Goal: Ask a question

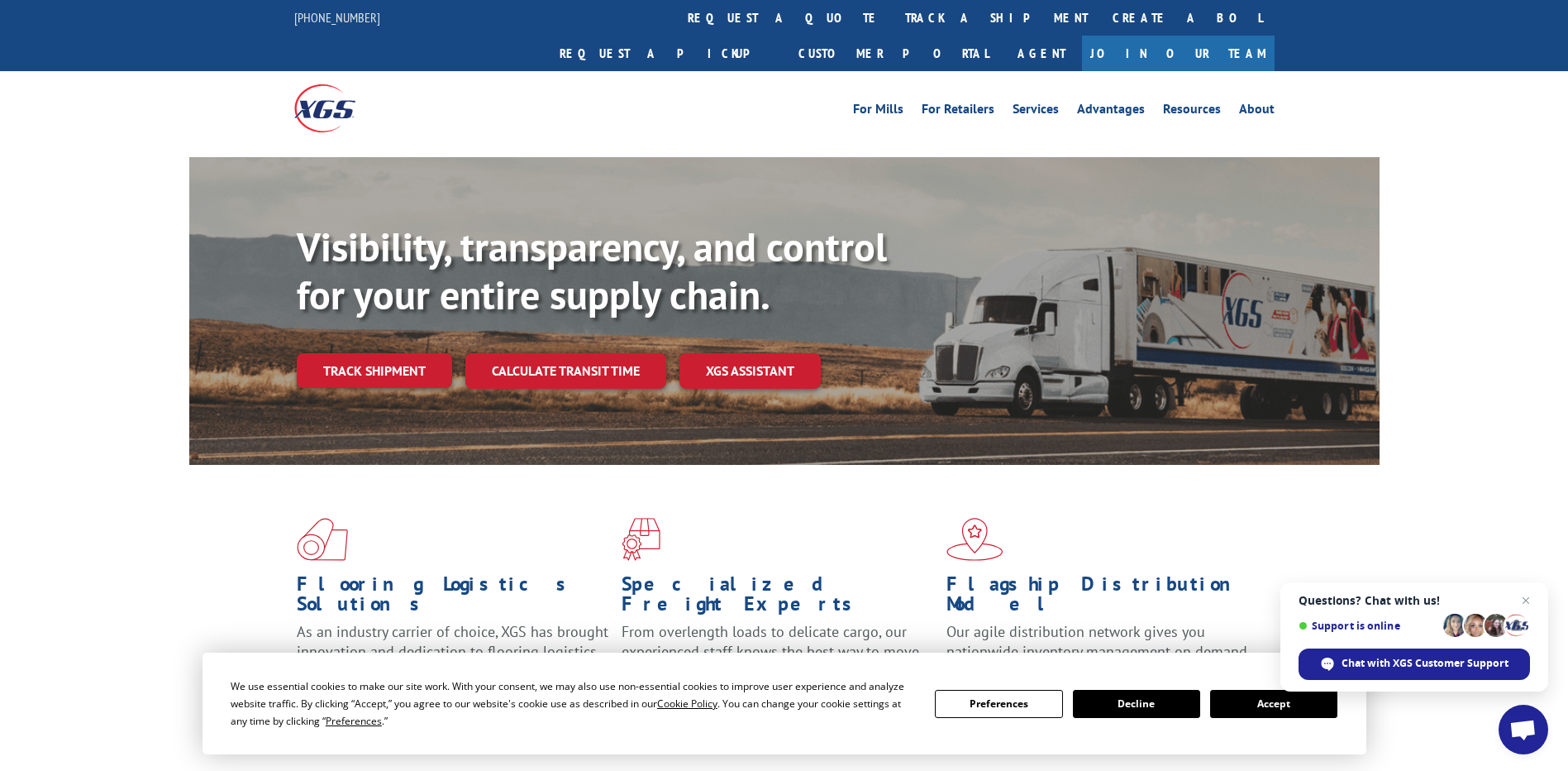
click at [1527, 735] on span "Open chat" at bounding box center [1523, 730] width 27 height 23
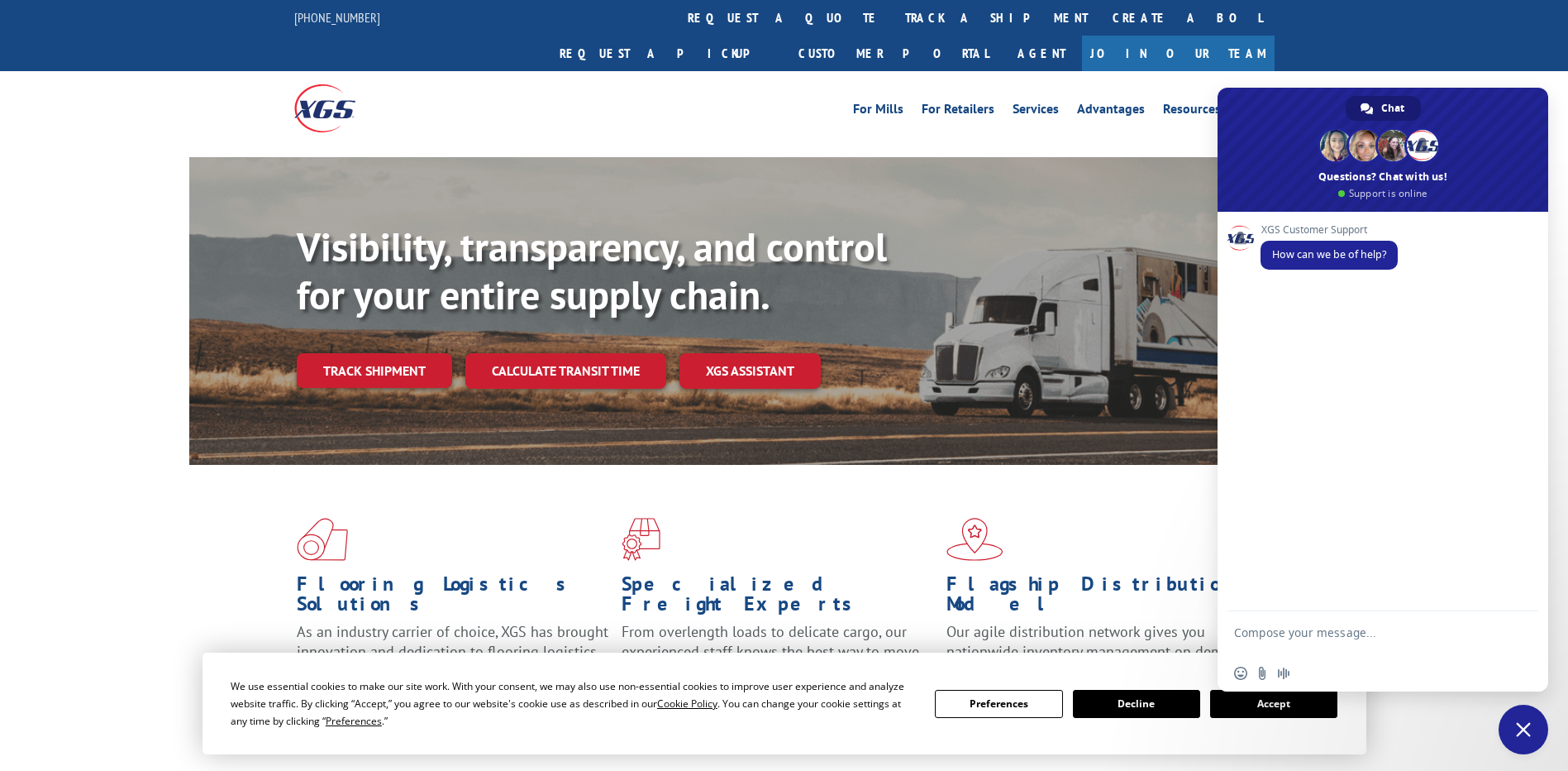
click at [1327, 627] on textarea "Compose your message..." at bounding box center [1365, 640] width 261 height 30
type textarea "agent"
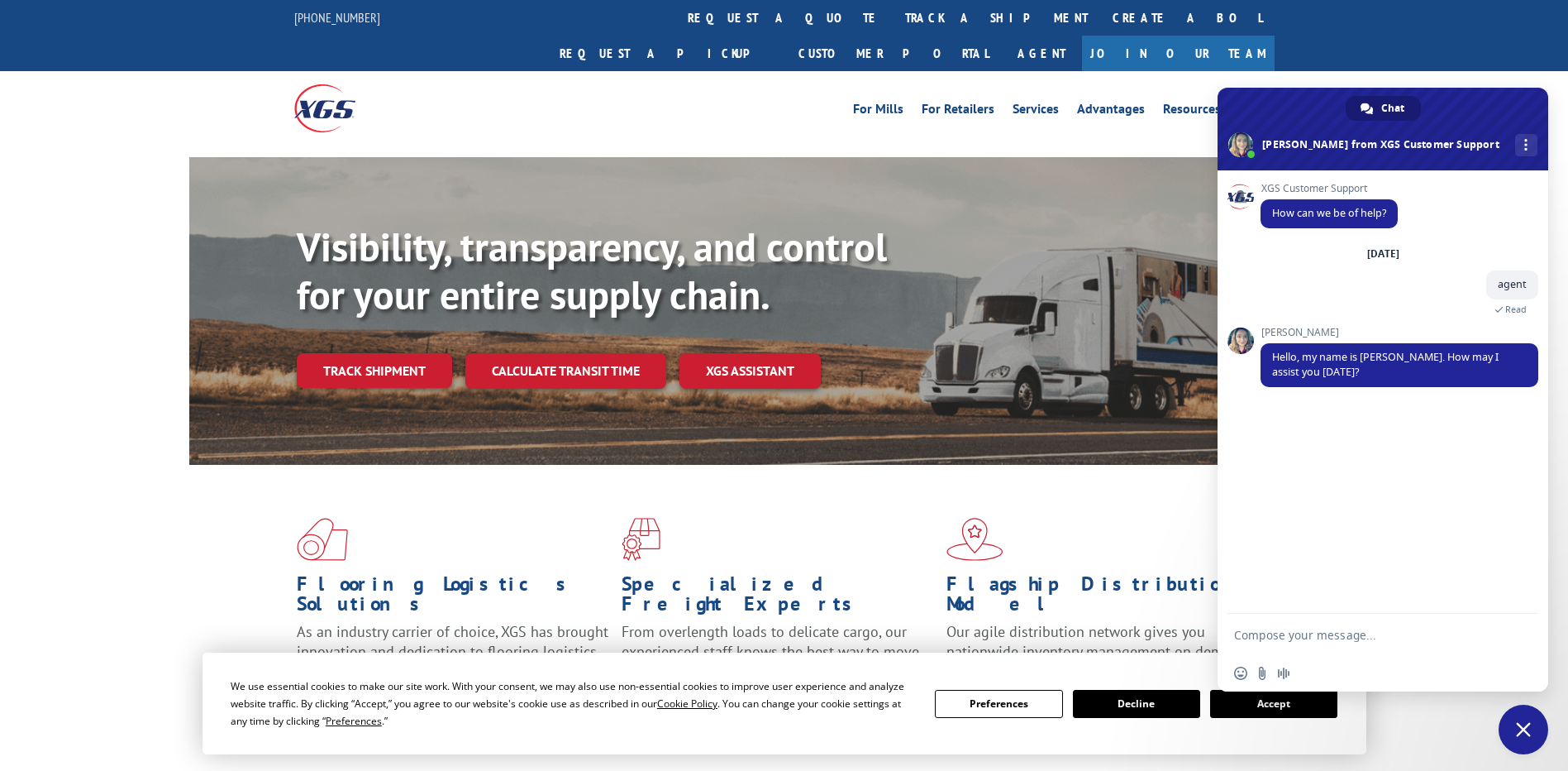
click at [1264, 632] on textarea "Compose your message..." at bounding box center [1365, 635] width 261 height 15
type textarea "Hello"
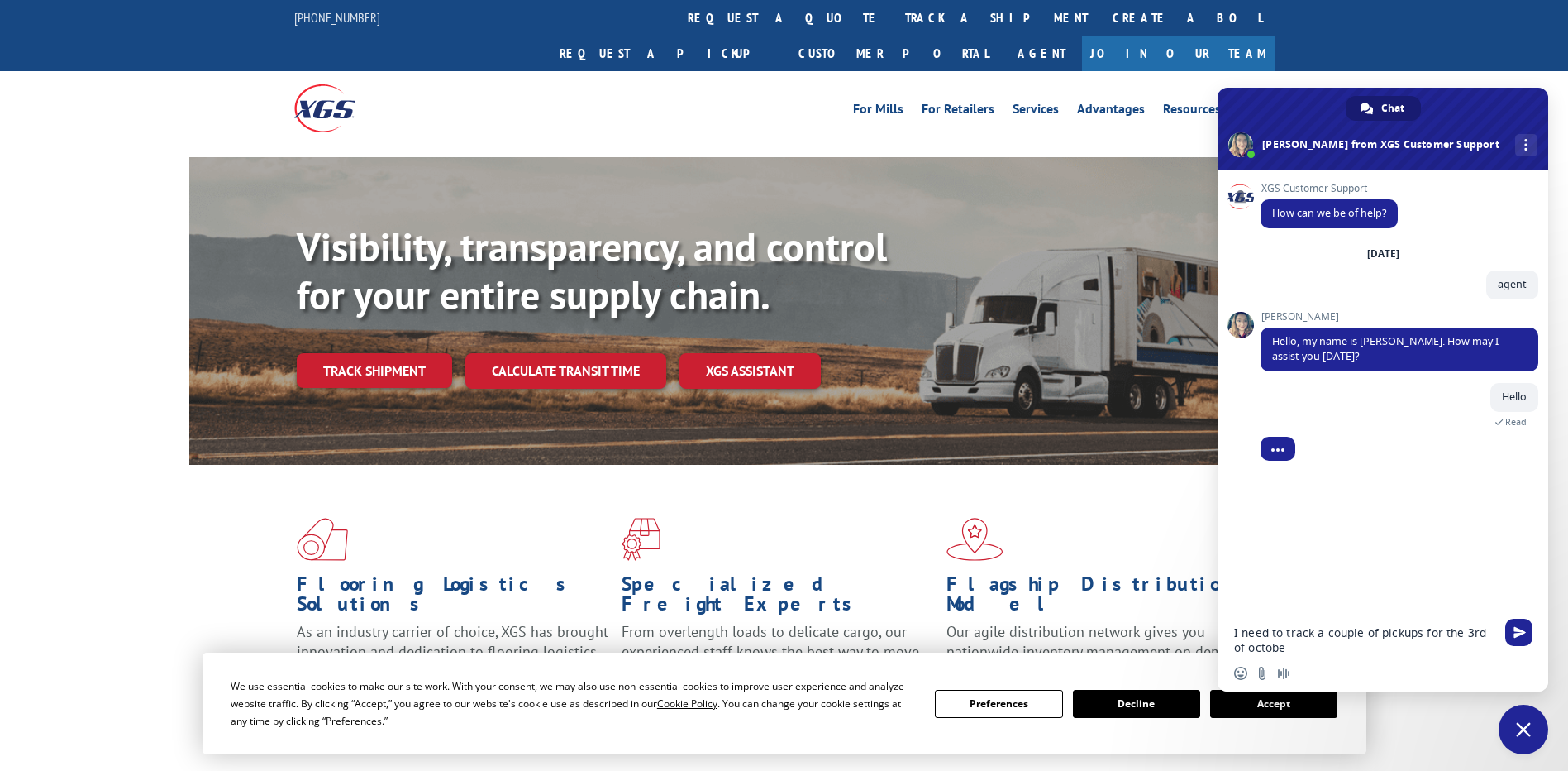
type textarea "I need to track a couple of pickups for the [DATE]"
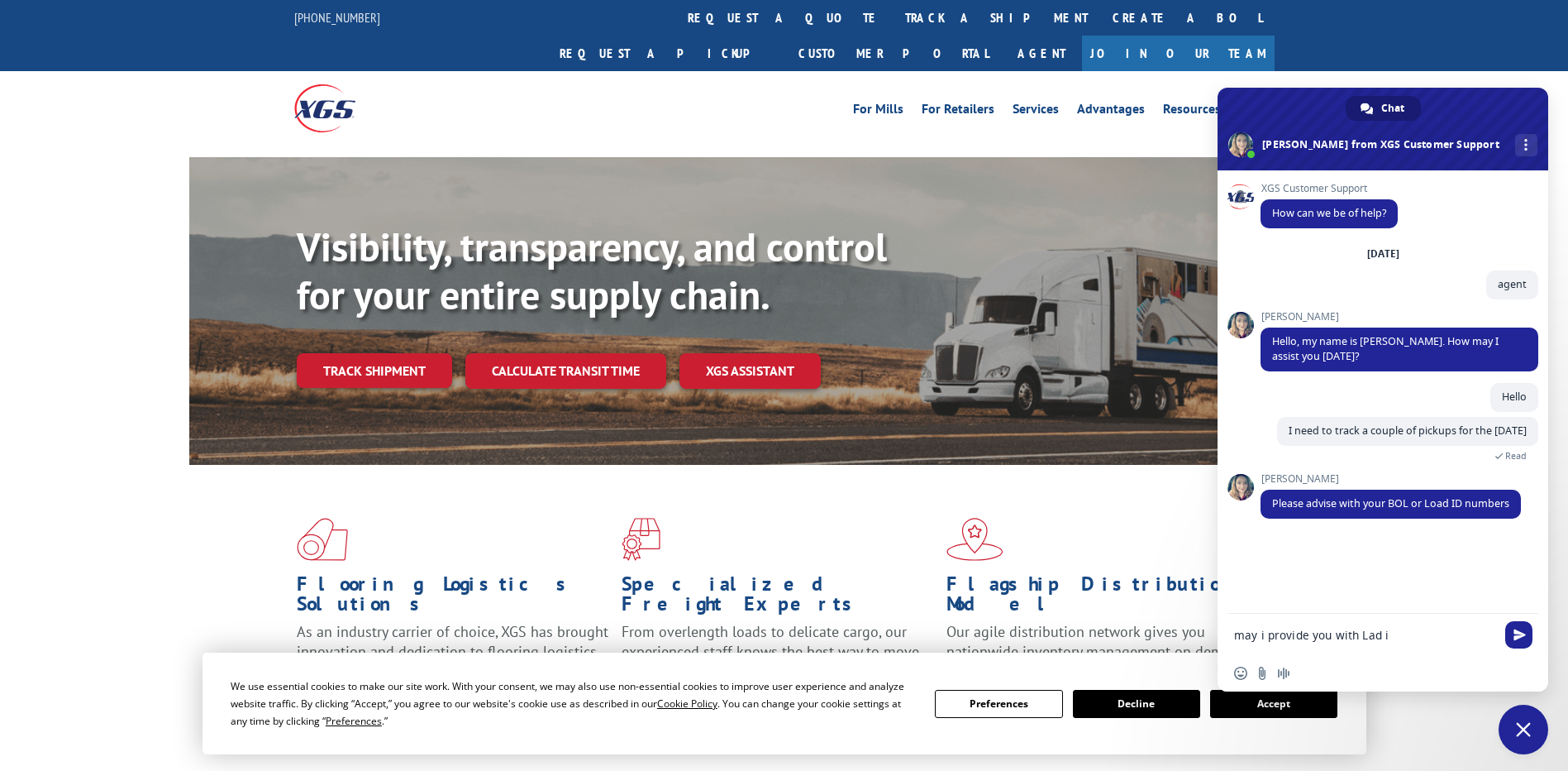
type textarea "may i provide you with Lad id"
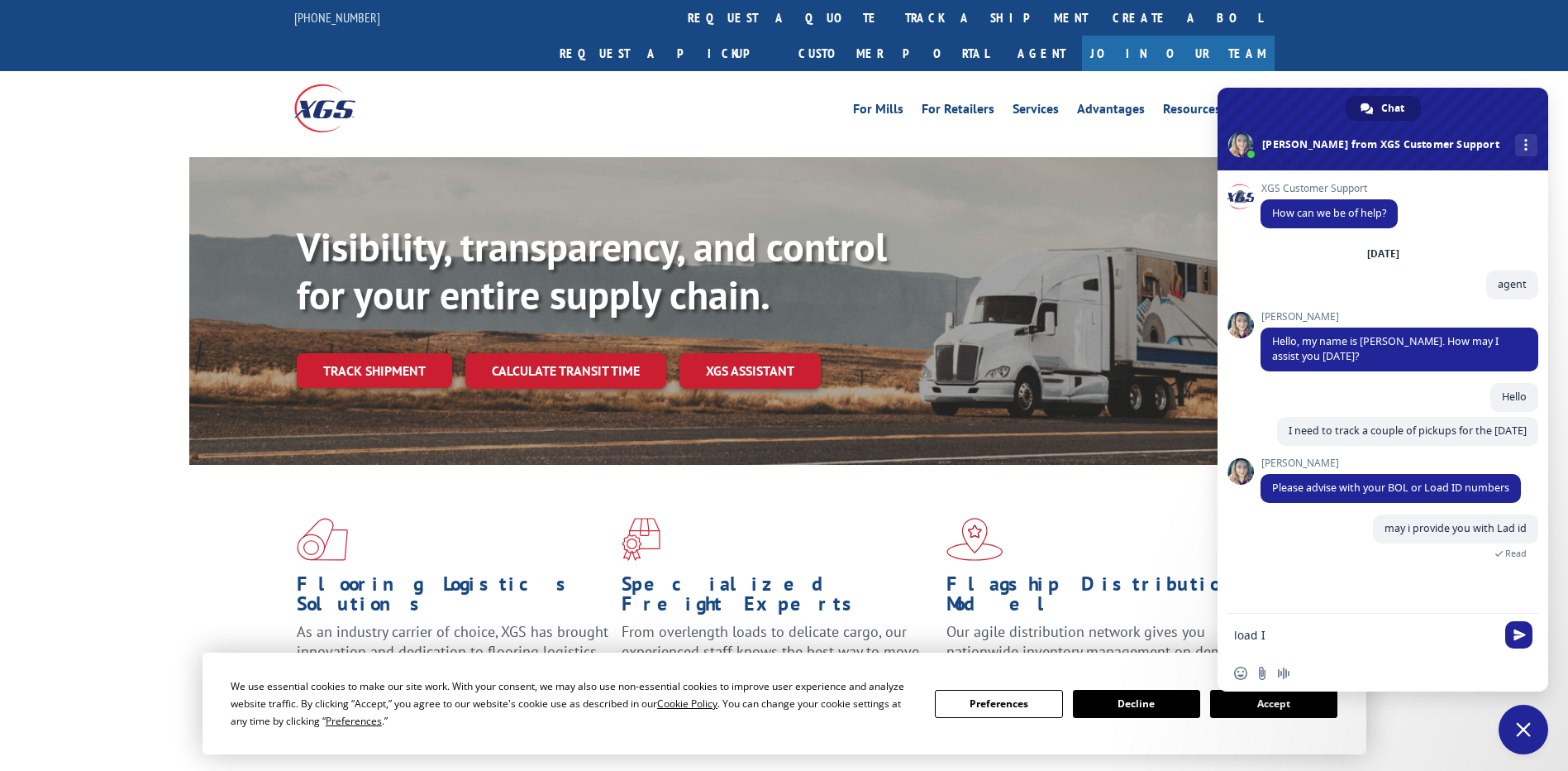
type textarea "load ID"
click at [1294, 642] on form at bounding box center [1365, 635] width 261 height 45
click at [1294, 630] on textarea "Compose your message..." at bounding box center [1365, 635] width 261 height 15
paste textarea "530629243"
type textarea "530629243"
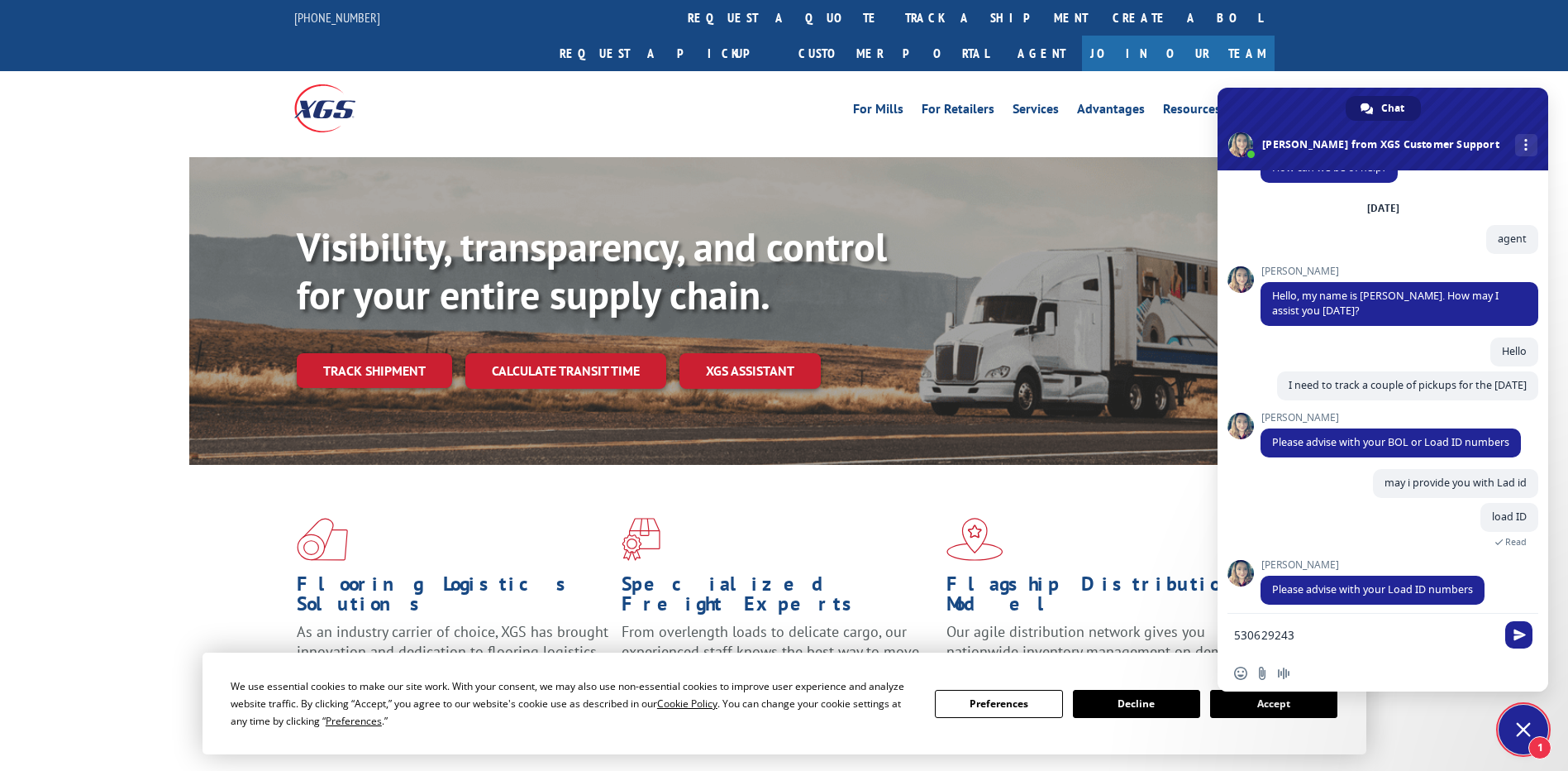
scroll to position [70, 0]
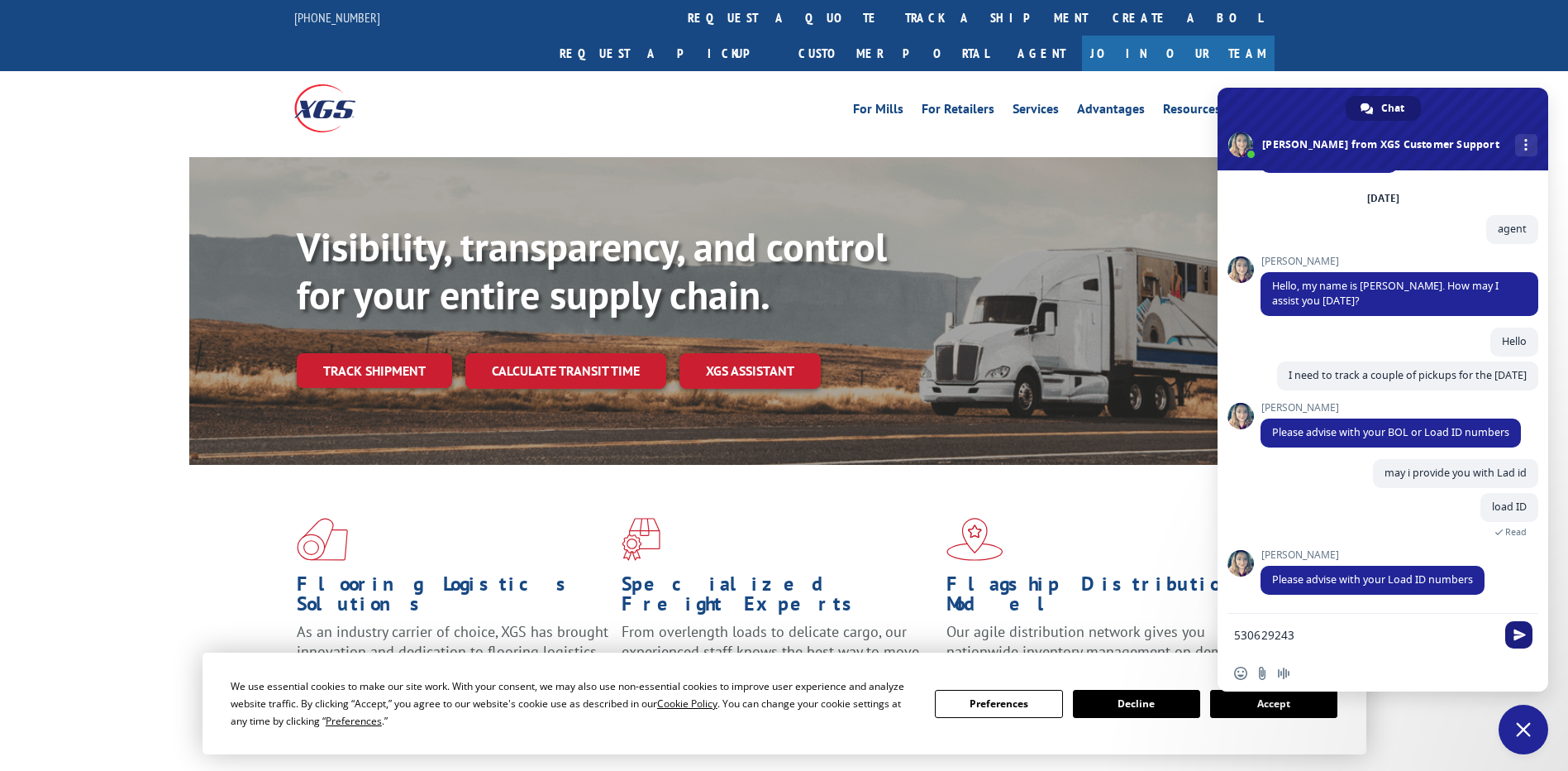
click at [1511, 628] on span "Send" at bounding box center [1519, 634] width 27 height 27
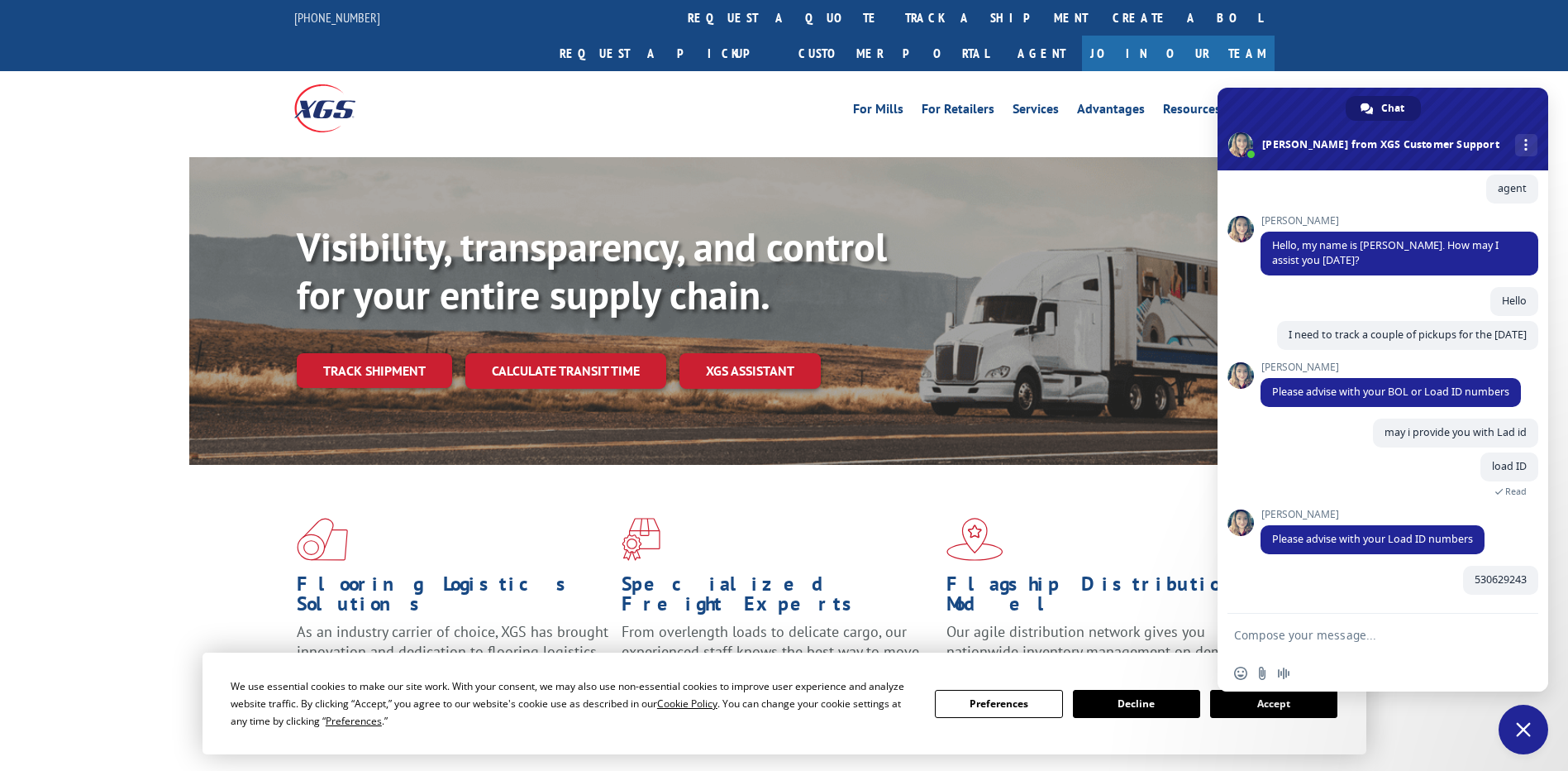
scroll to position [111, 0]
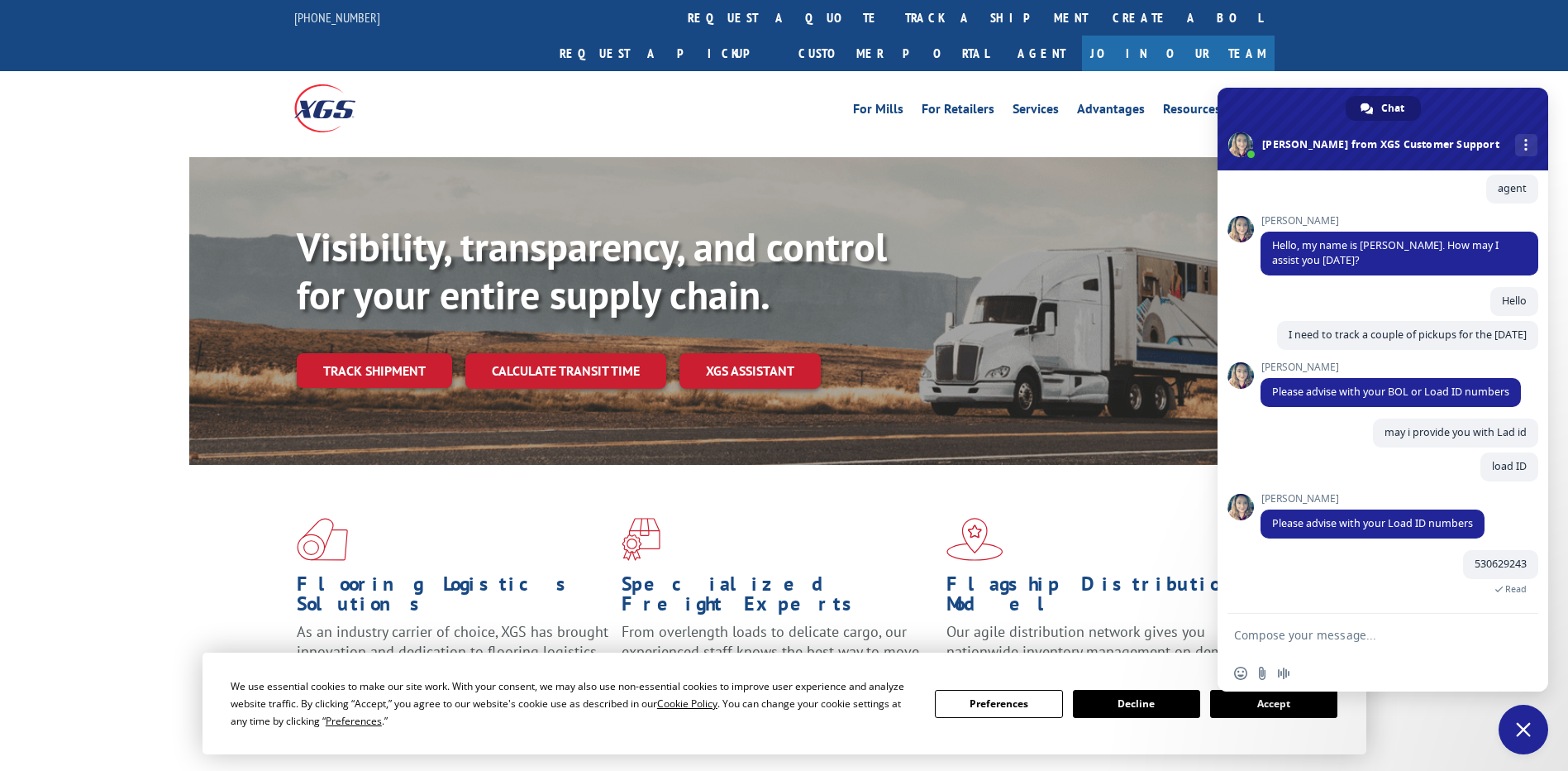
click at [1321, 638] on textarea "Compose your message..." at bounding box center [1365, 635] width 261 height 15
paste textarea "530367269"
type textarea "530367269"
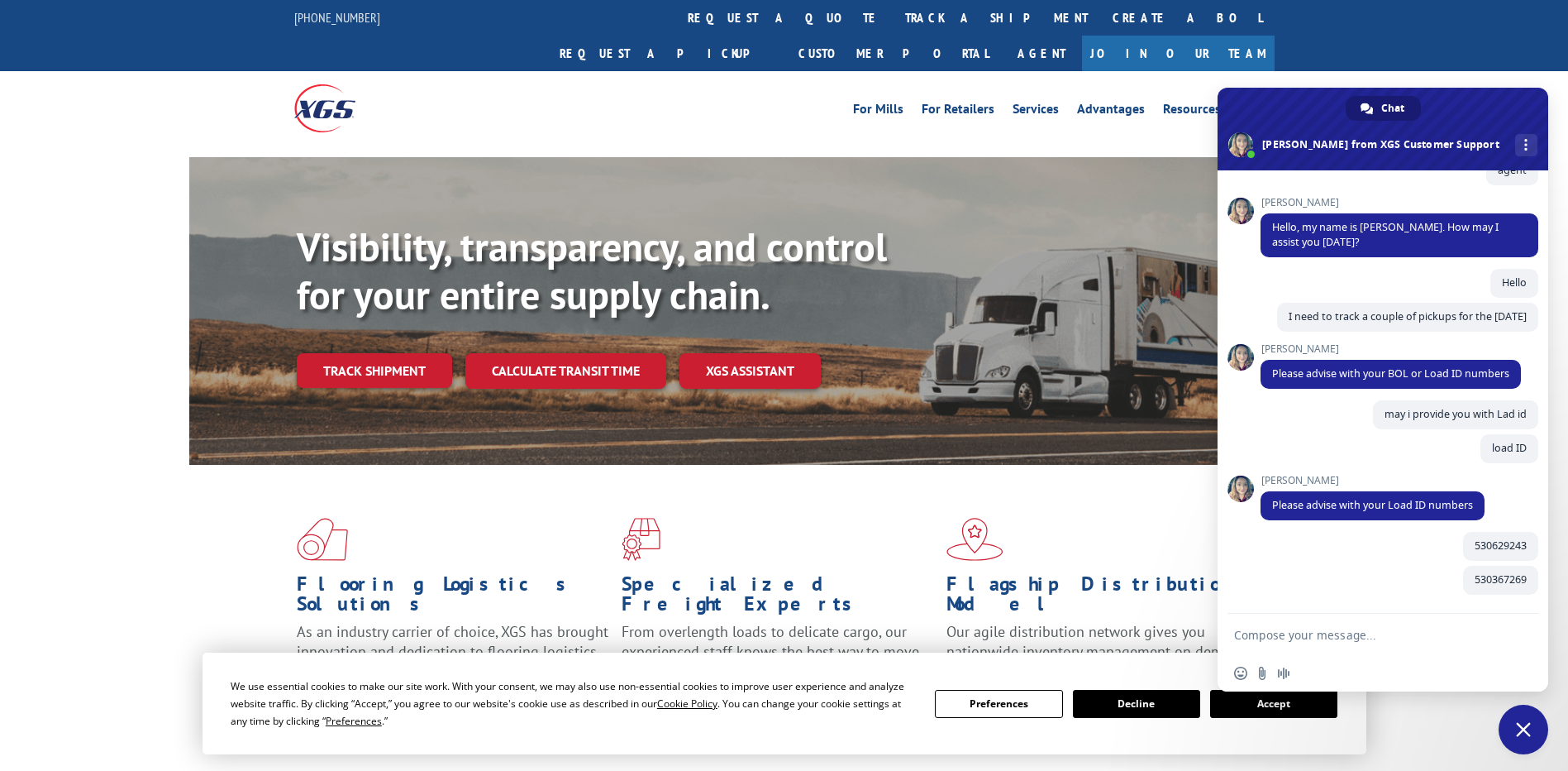
scroll to position [145, 0]
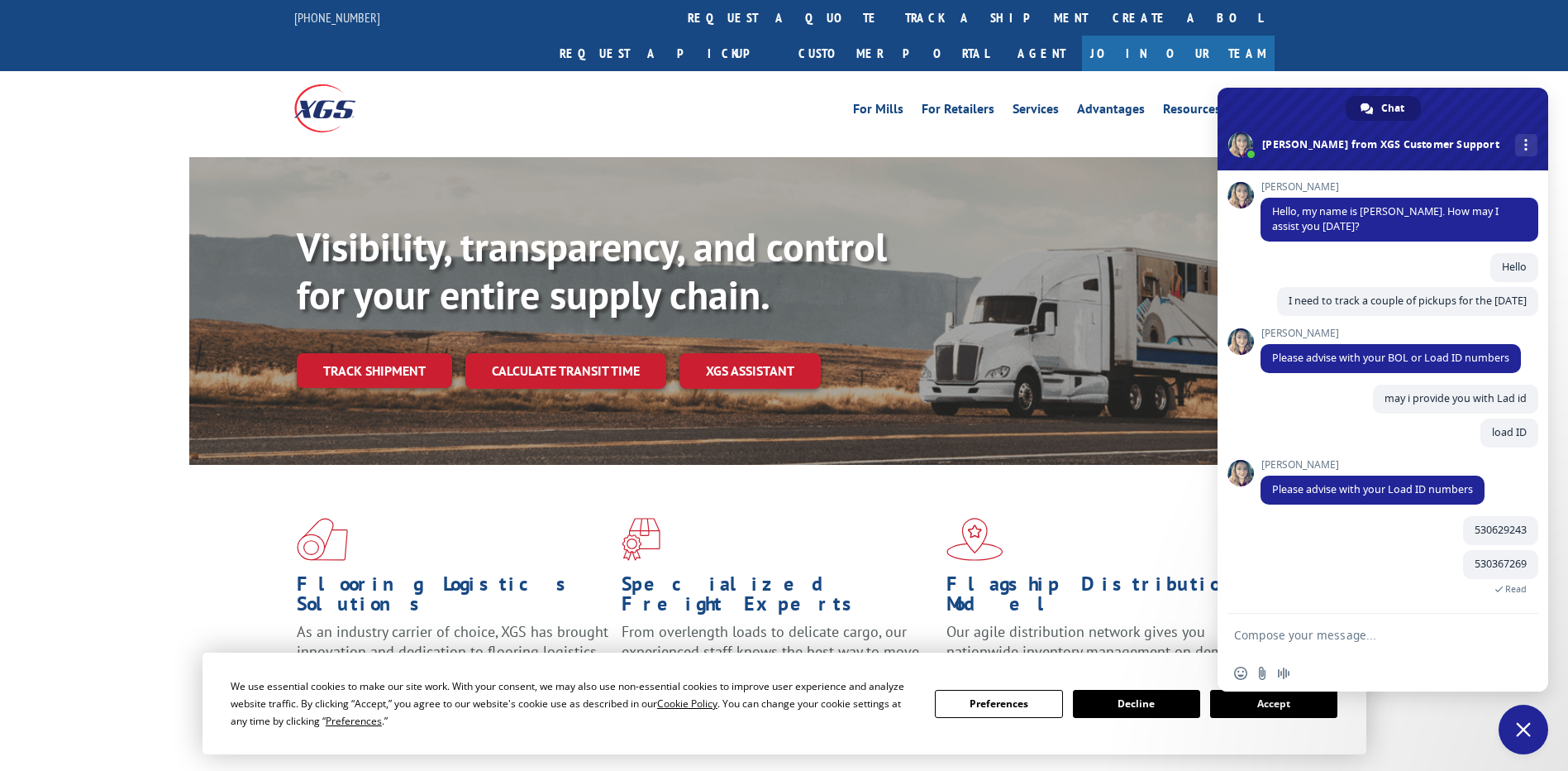
click at [1397, 641] on textarea "Compose your message..." at bounding box center [1365, 635] width 261 height 15
paste textarea "530531725"
type textarea "530531725"
click at [1515, 629] on span "Send" at bounding box center [1520, 635] width 13 height 13
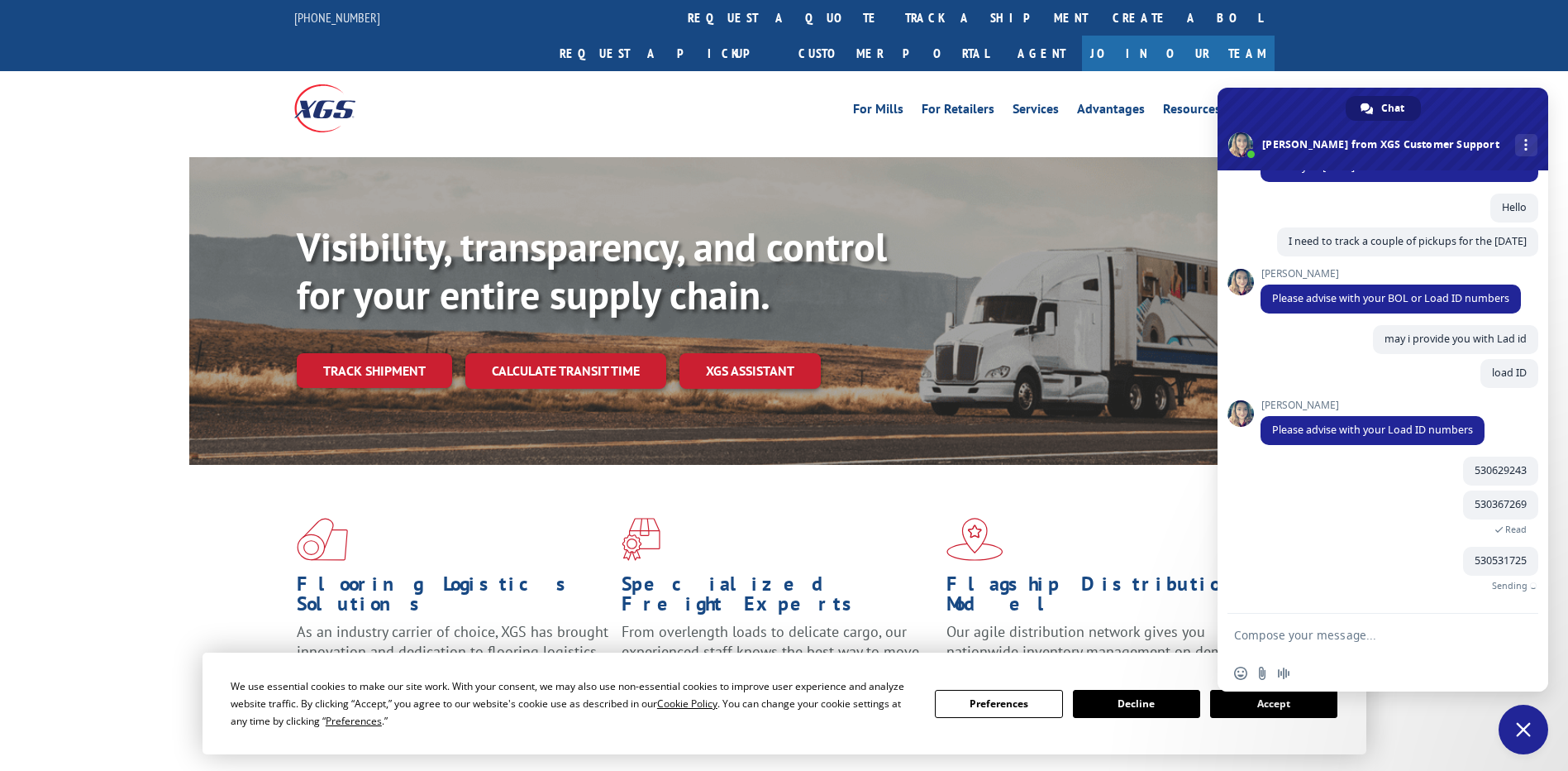
click at [1327, 638] on textarea "Compose your message..." at bounding box center [1365, 635] width 261 height 15
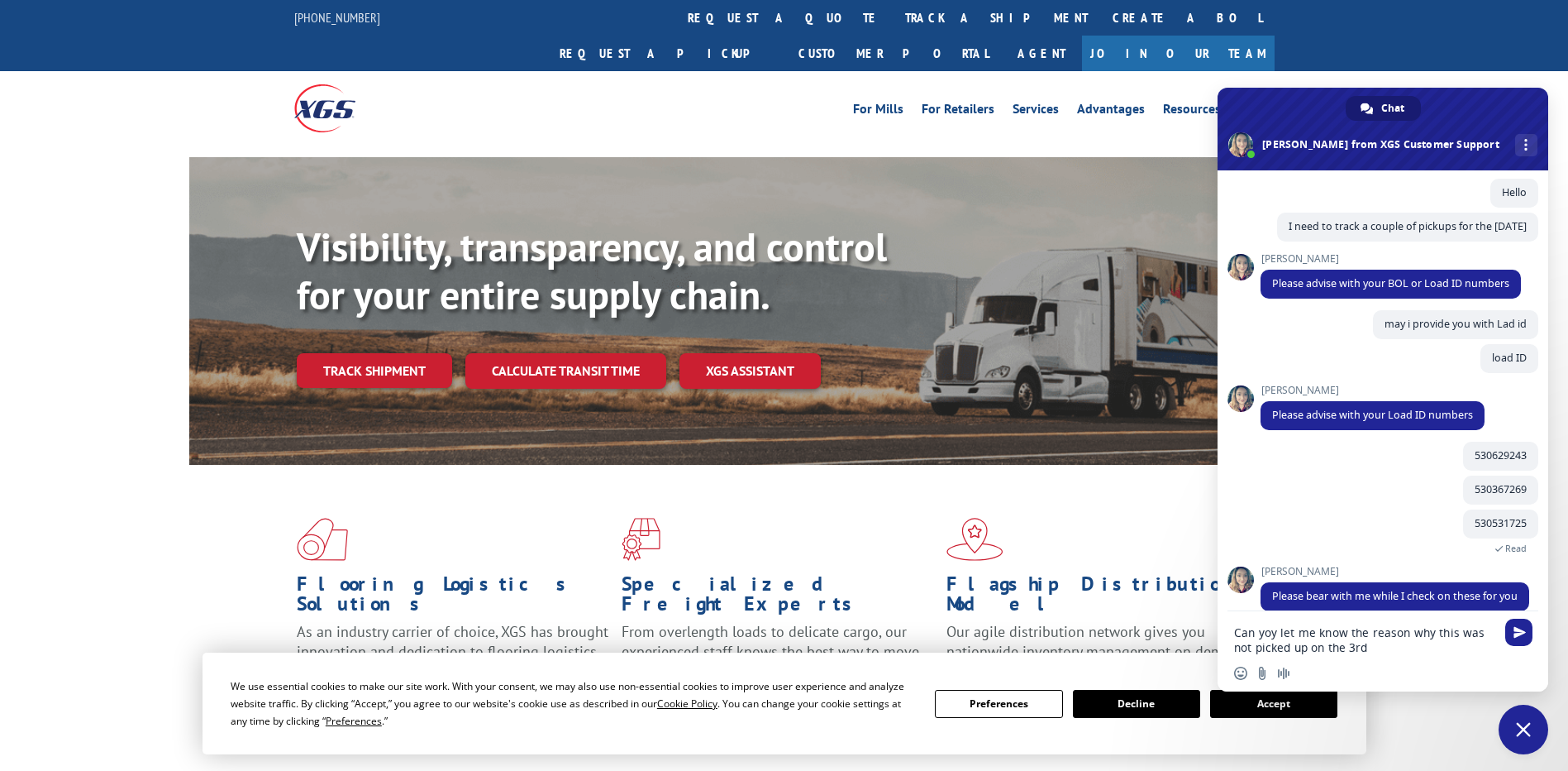
scroll to position [253, 0]
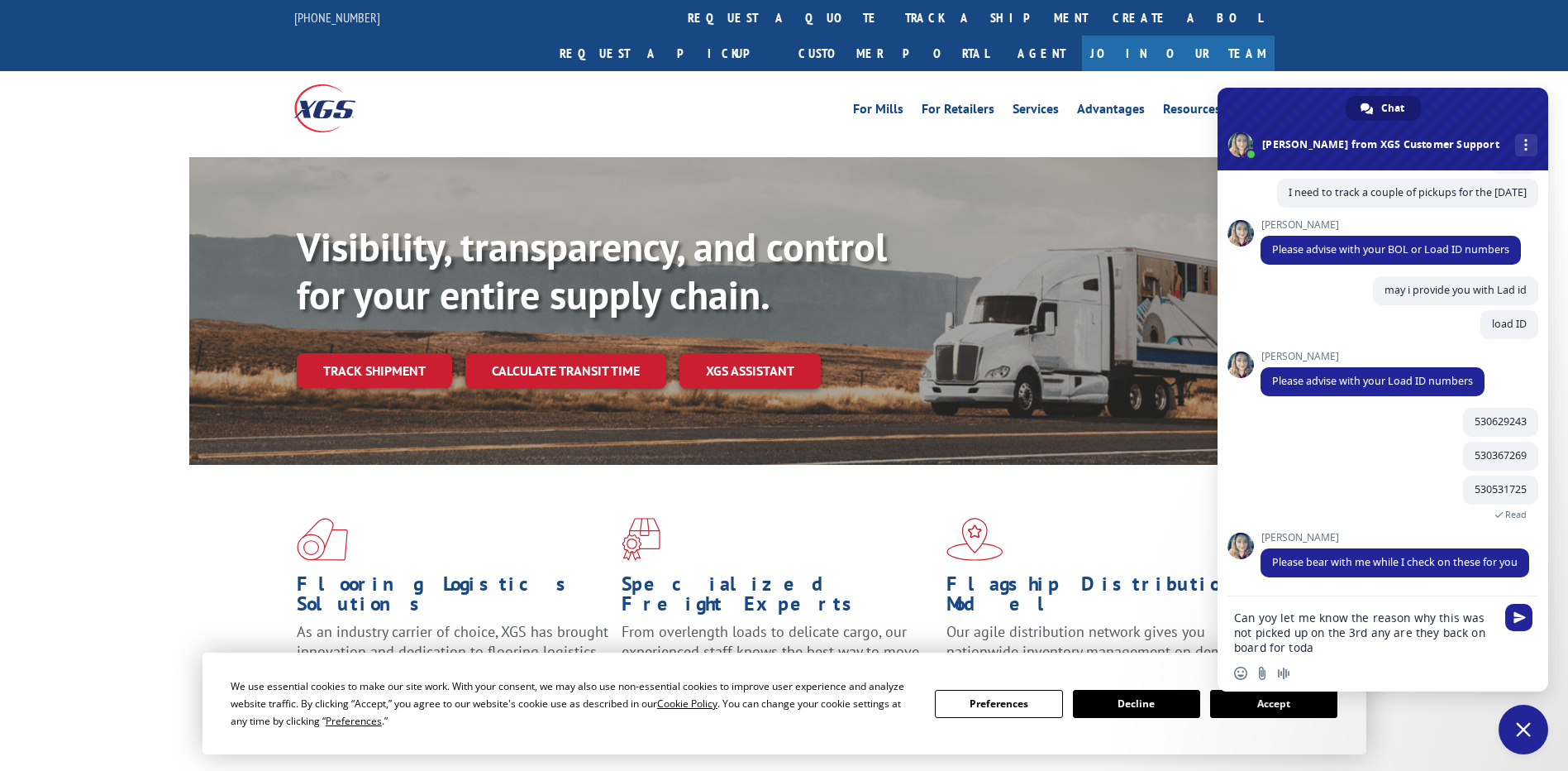
type textarea "Can yoy let me know the reason why this was not picked up on the 3rd any are th…"
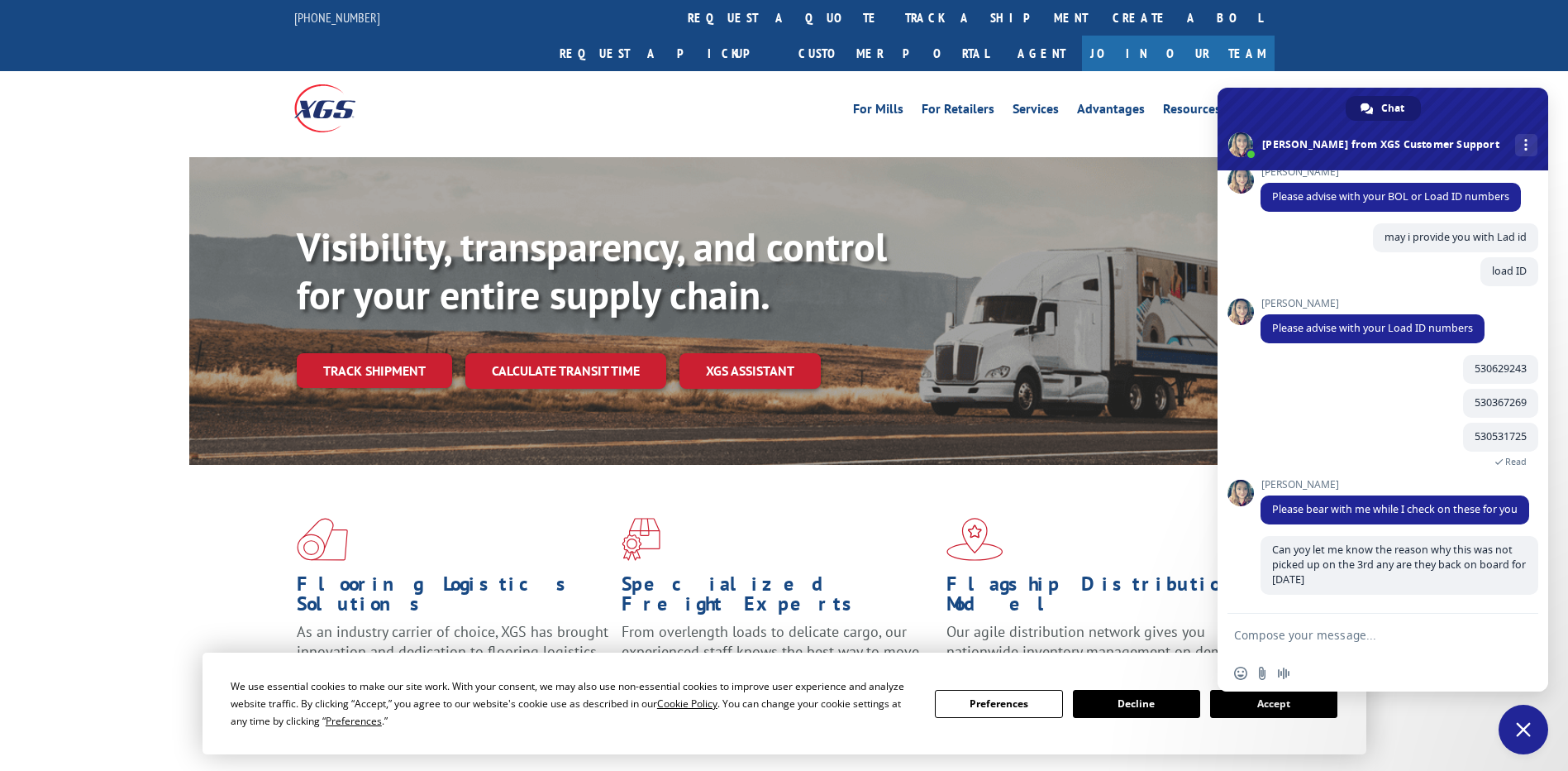
scroll to position [321, 0]
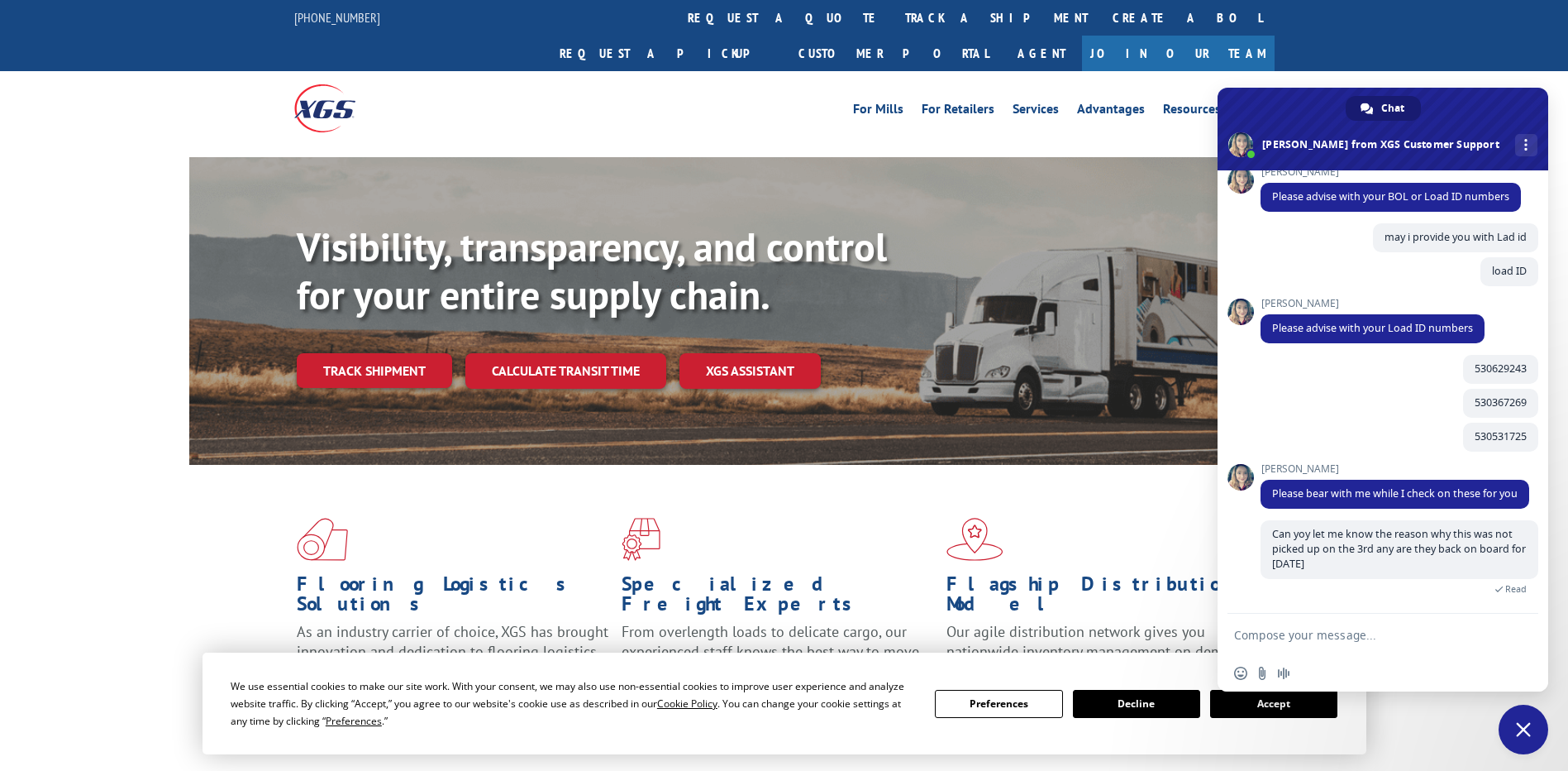
click at [1349, 638] on textarea "Compose your message..." at bounding box center [1365, 635] width 261 height 15
type textarea "and*"
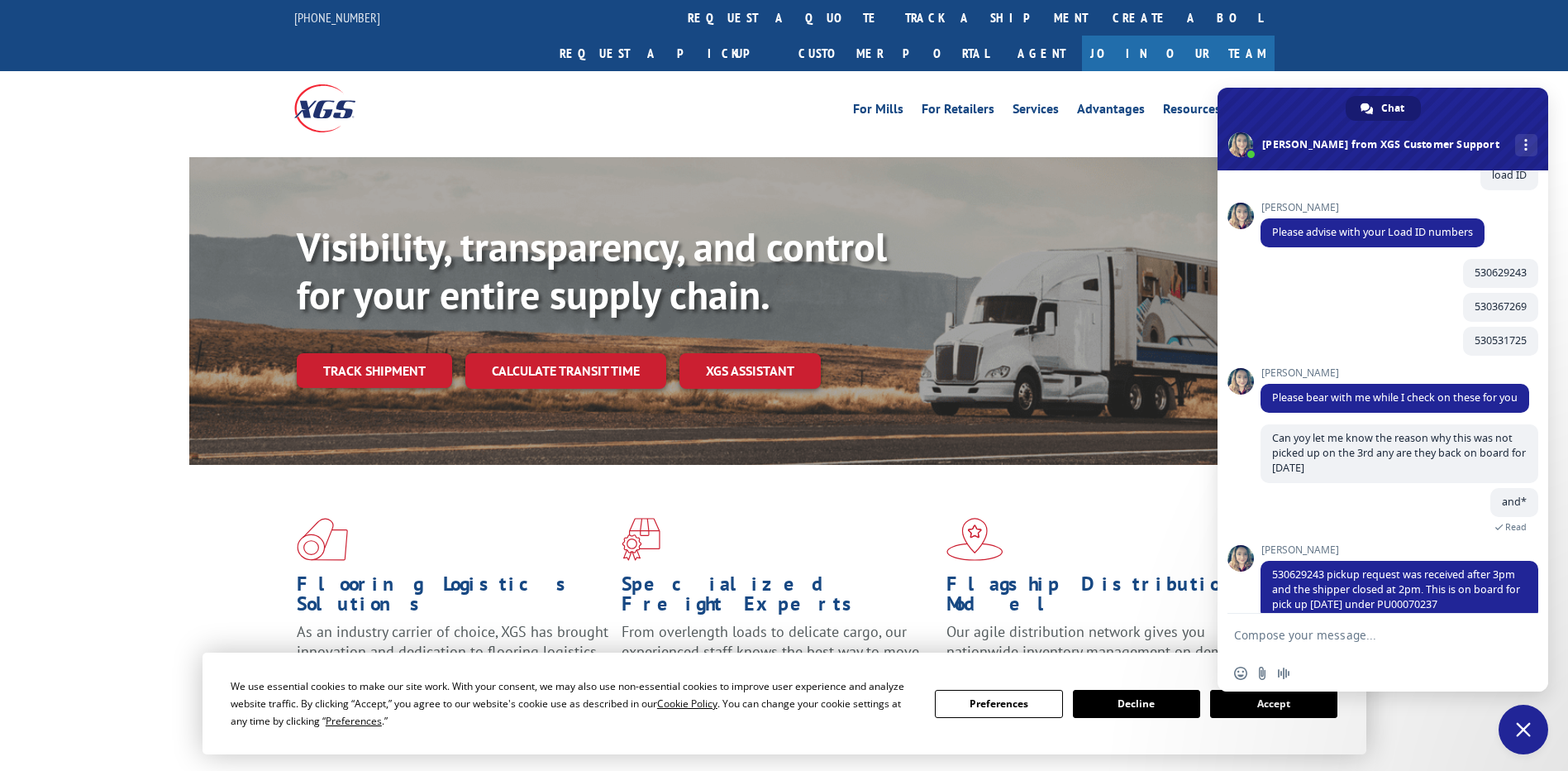
scroll to position [505, 0]
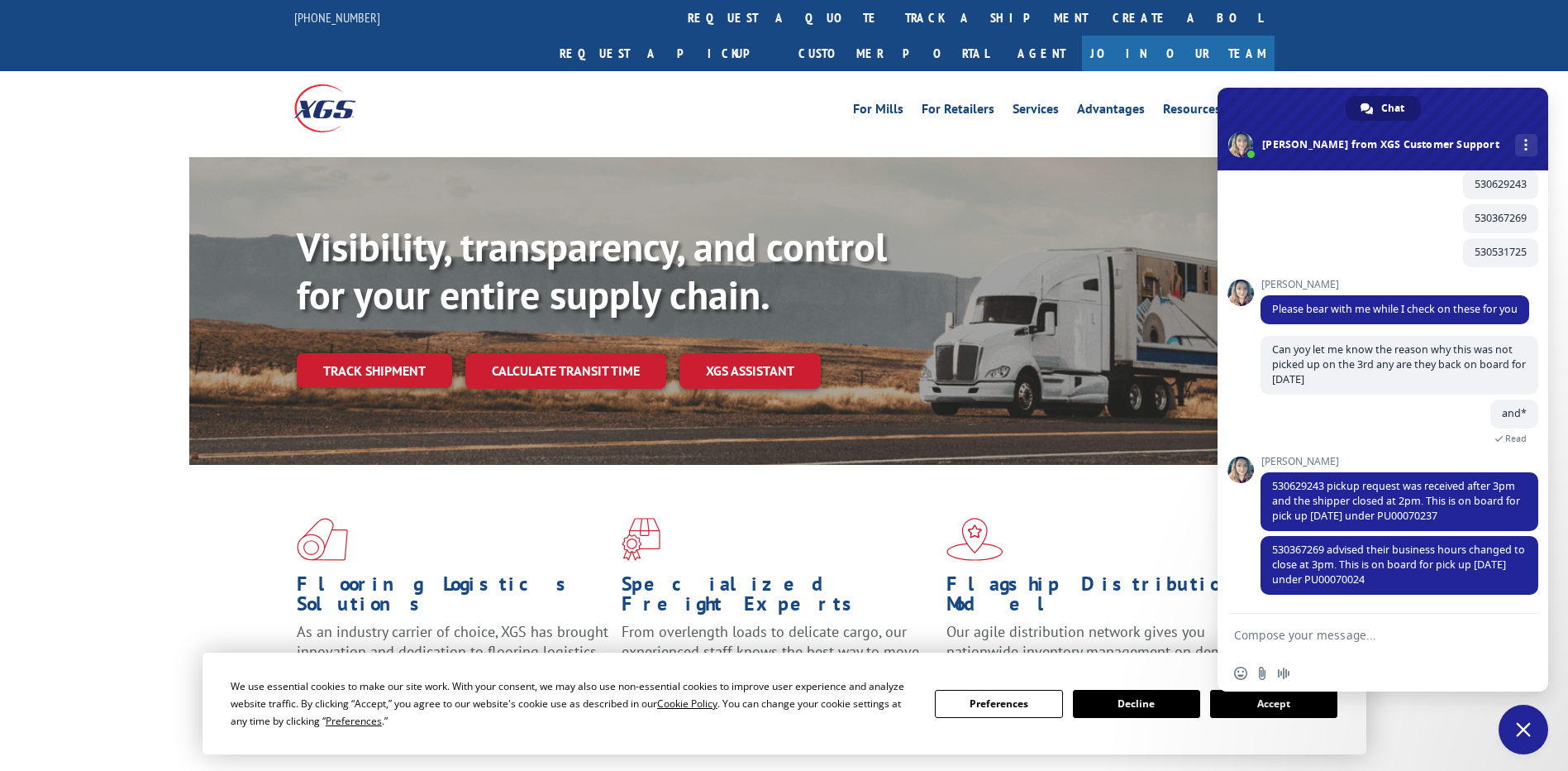
click at [1362, 618] on form at bounding box center [1365, 635] width 261 height 45
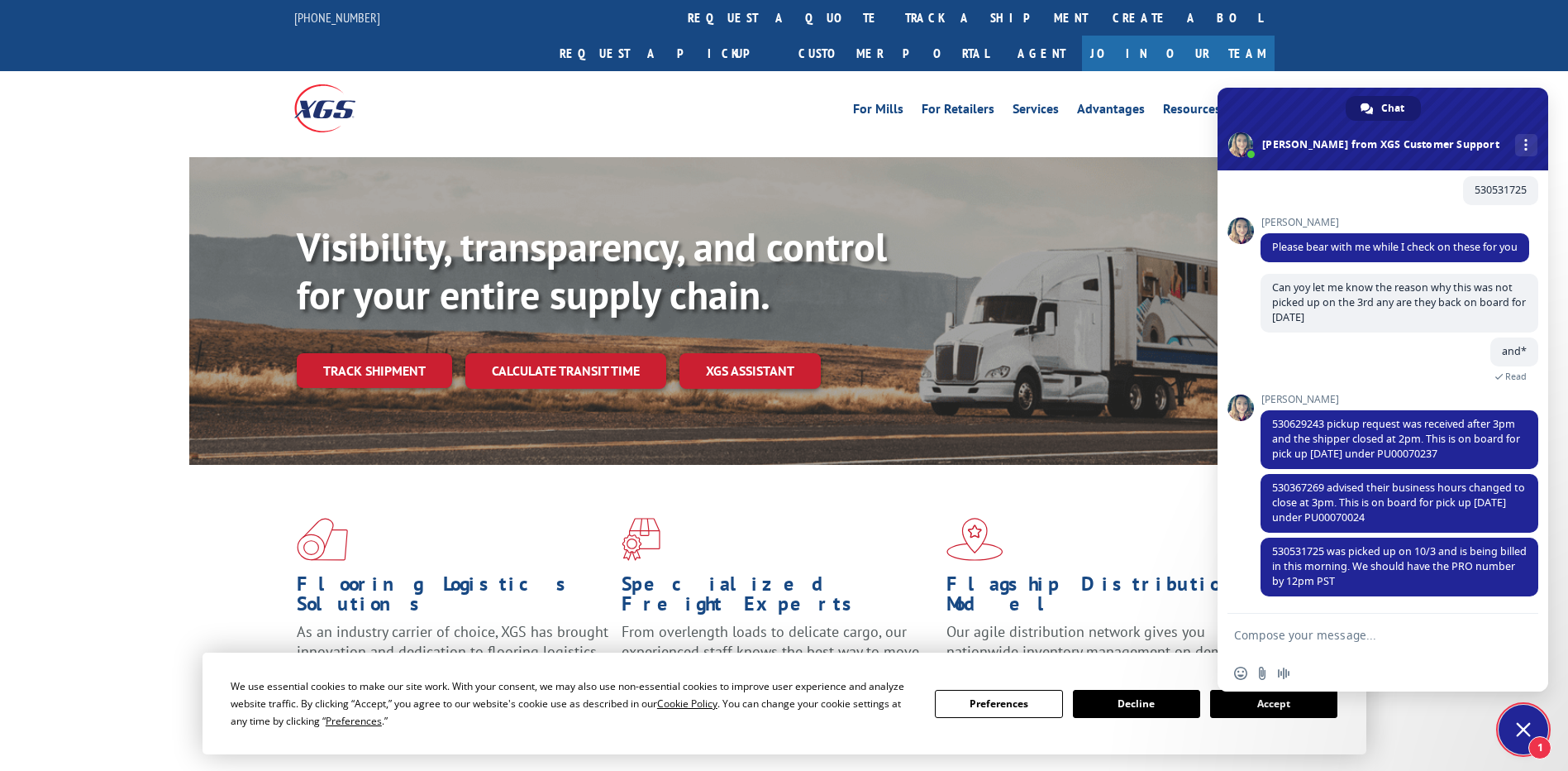
scroll to position [569, 0]
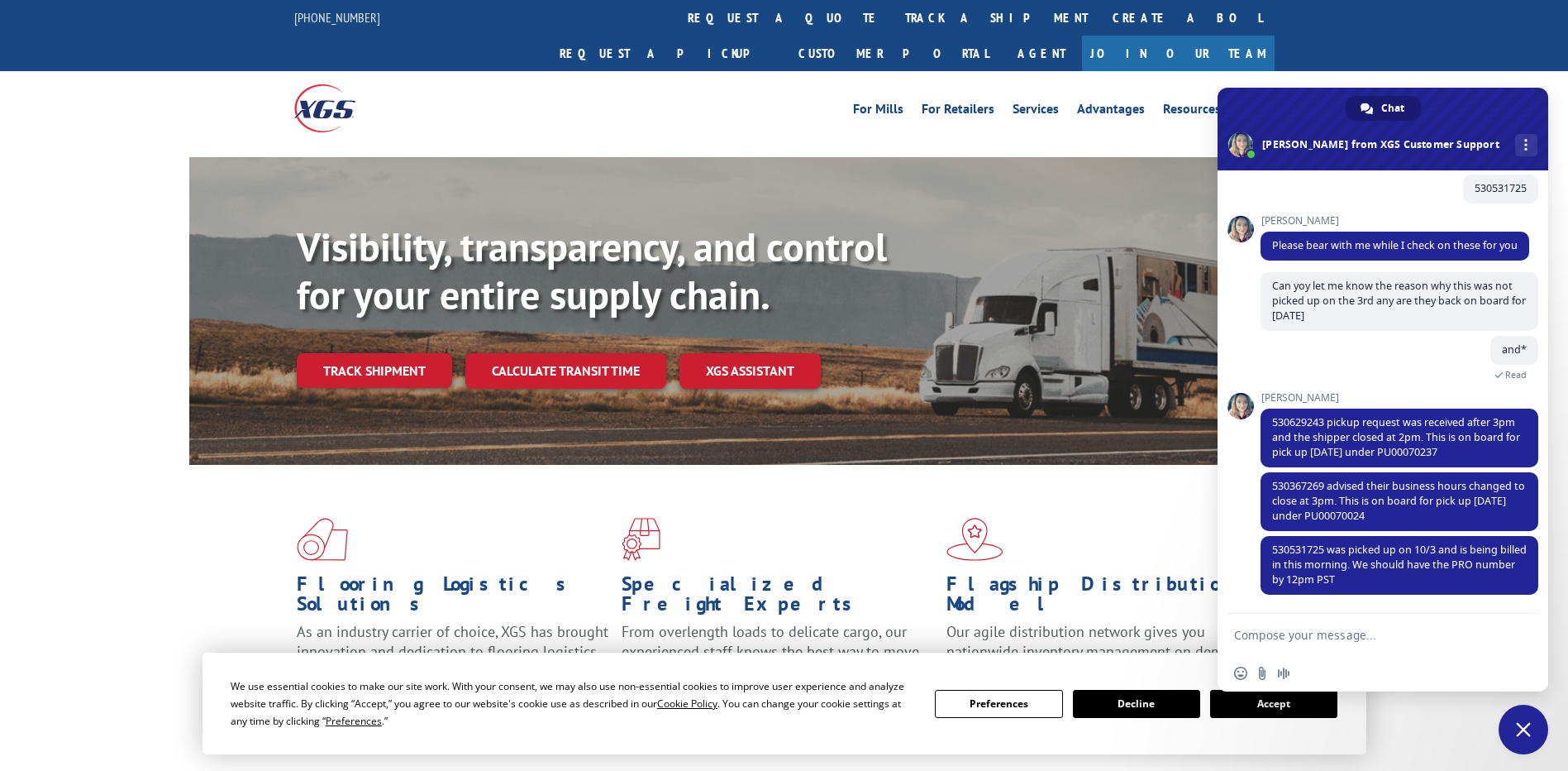
click at [1325, 636] on textarea "Compose your message..." at bounding box center [1365, 635] width 261 height 15
type textarea "okay thank you so much"
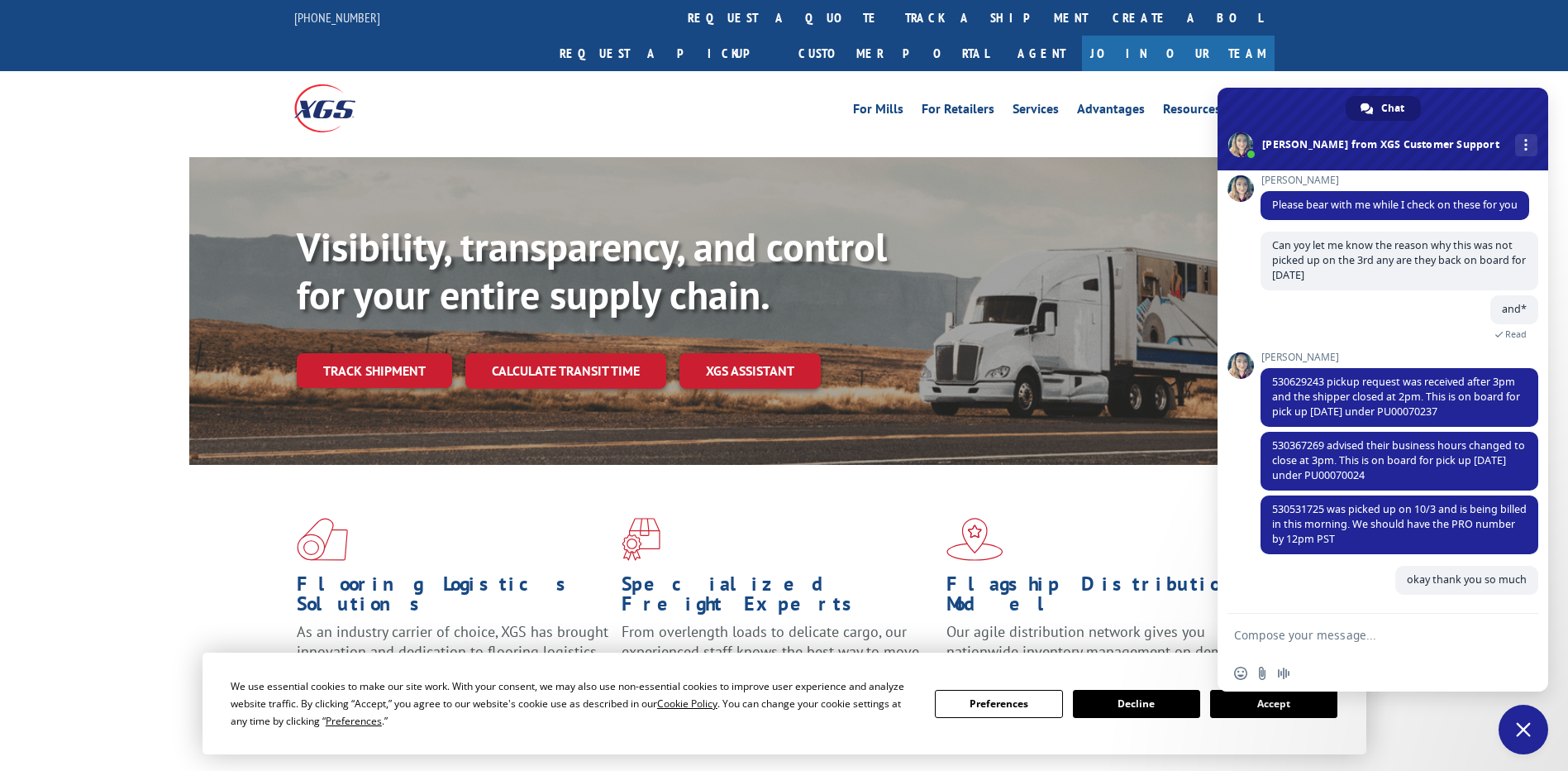
scroll to position [610, 0]
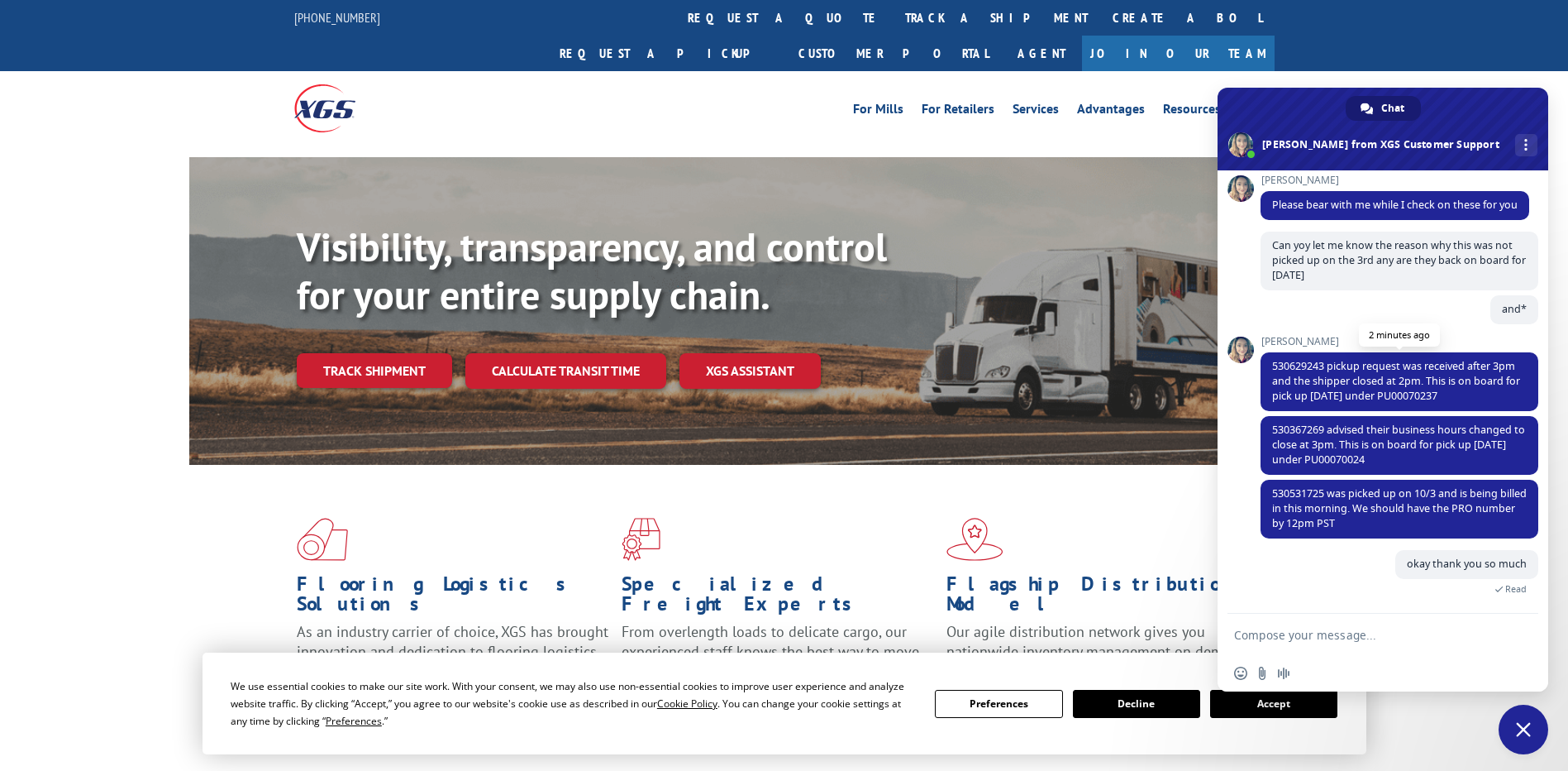
click at [1271, 381] on span "530629243 pickup request was received after 3pm and the shipper closed at 2pm. …" at bounding box center [1399, 382] width 278 height 58
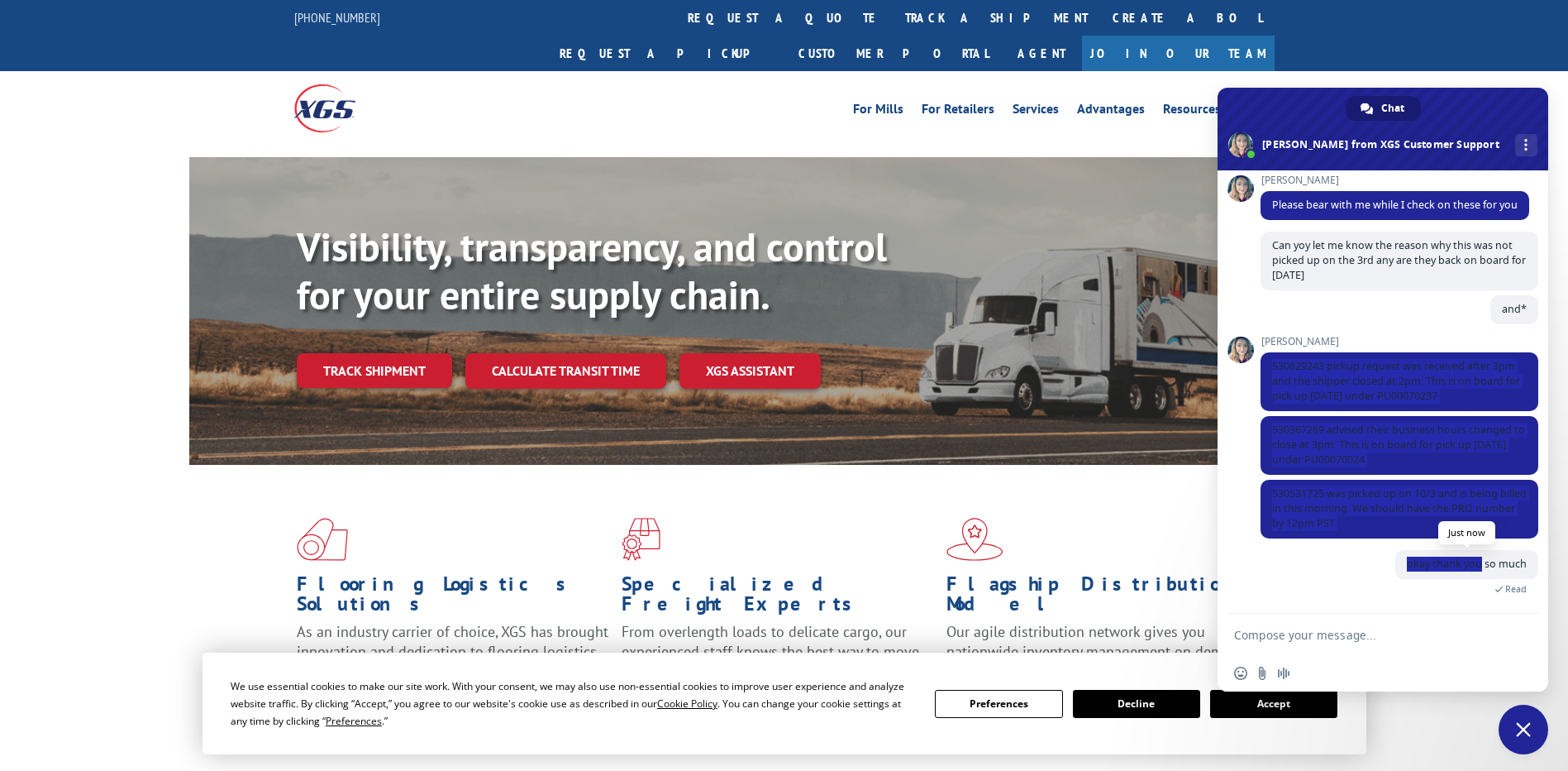
drag, startPoint x: 1273, startPoint y: 366, endPoint x: 1470, endPoint y: 556, distance: 273.7
copy div "530629243 pickup request was received after 3pm and the shipper closed at 2pm. …"
drag, startPoint x: 1266, startPoint y: 361, endPoint x: 1424, endPoint y: 529, distance: 230.6
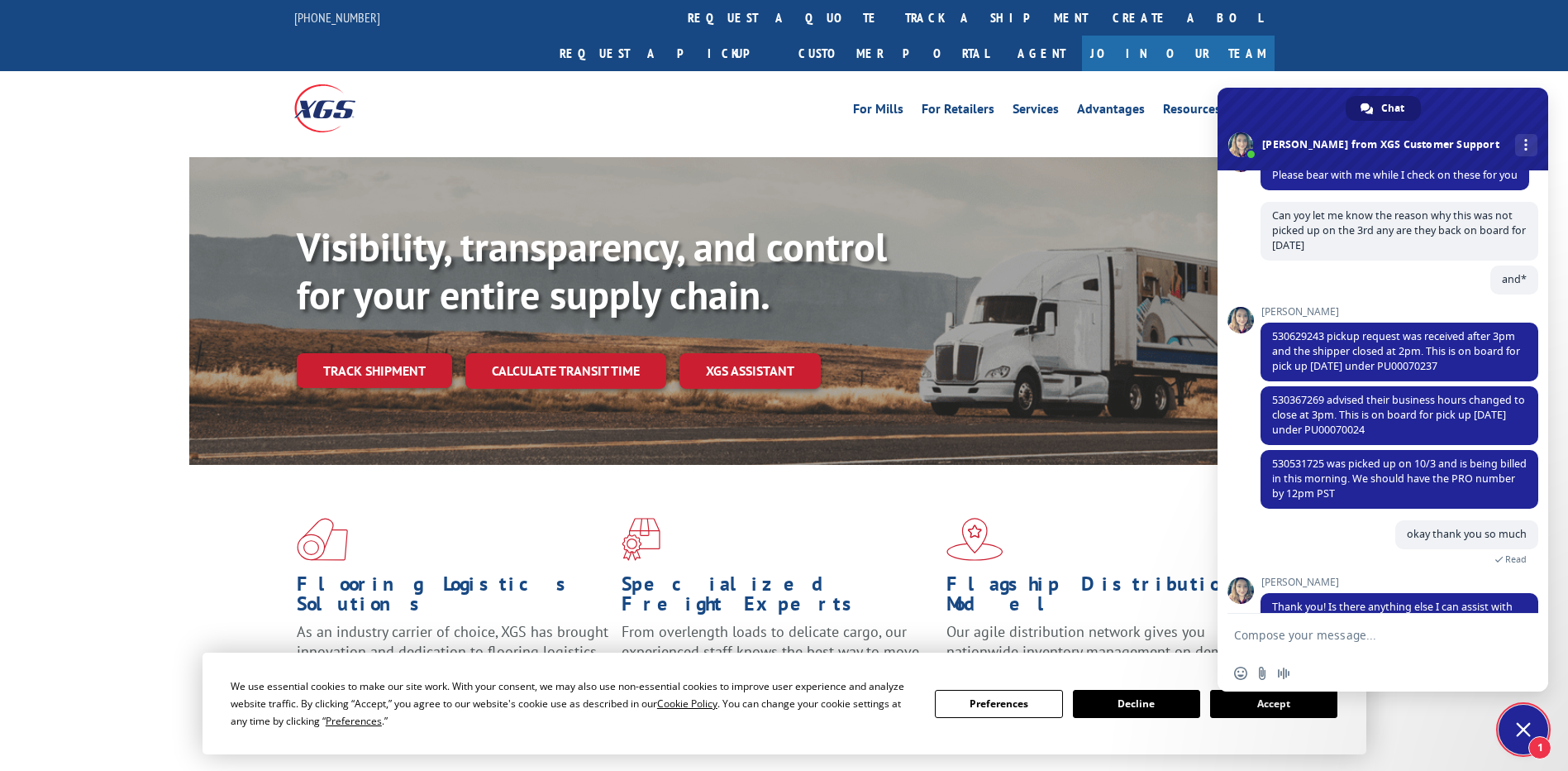
scroll to position [682, 0]
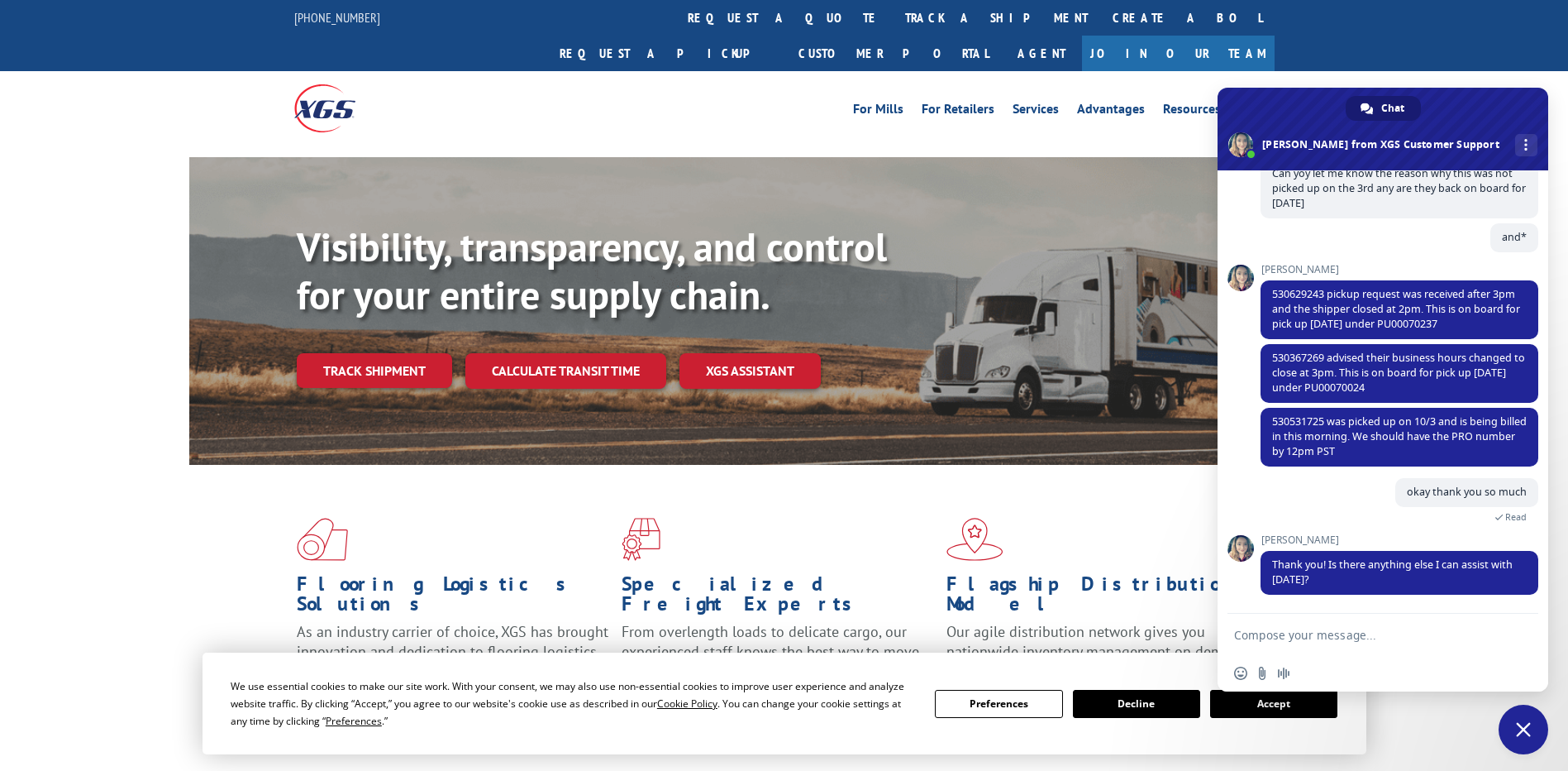
click at [1379, 635] on textarea "Compose your message..." at bounding box center [1365, 635] width 261 height 15
type textarea "no thank you"
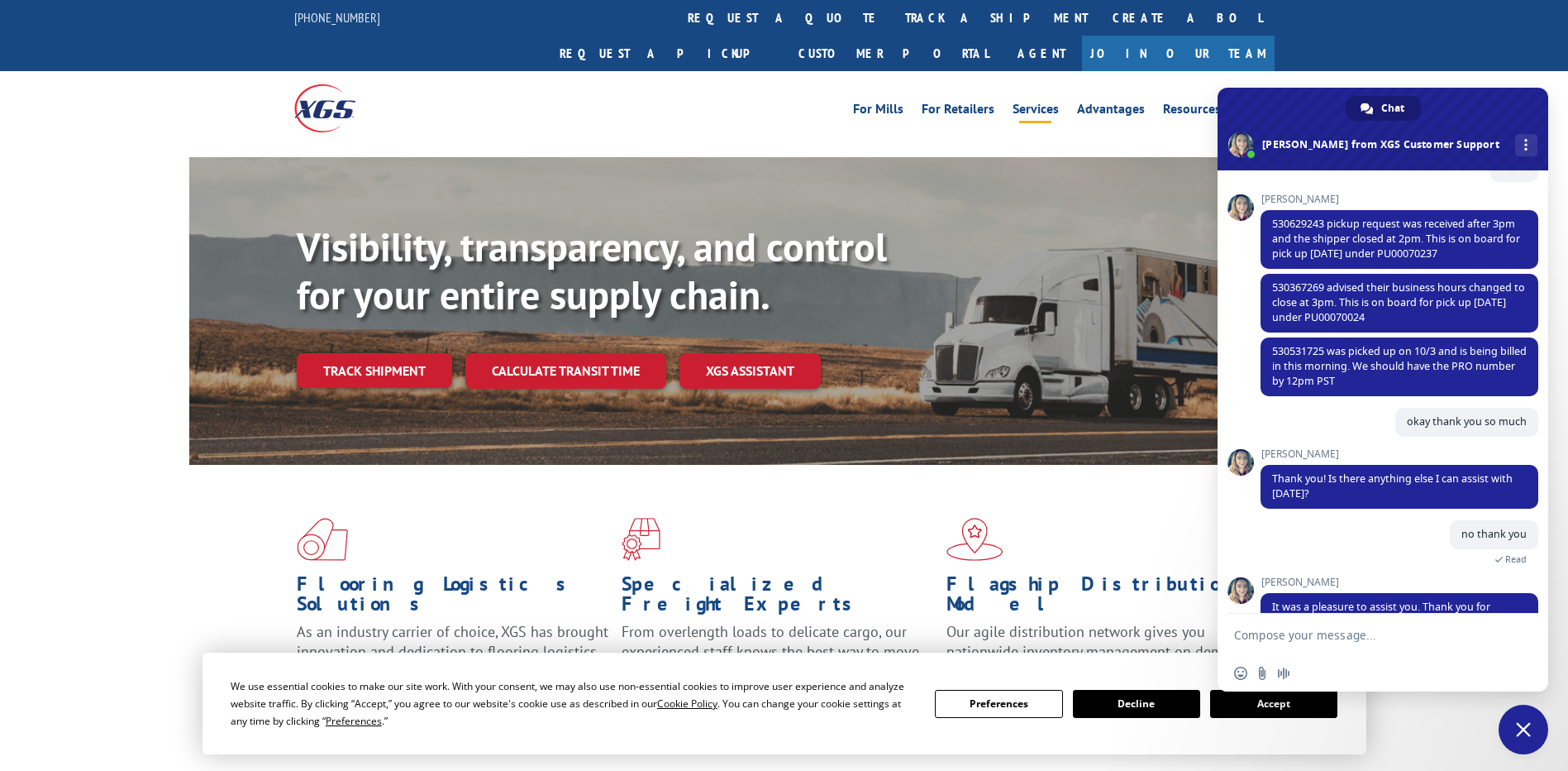
scroll to position [838, 0]
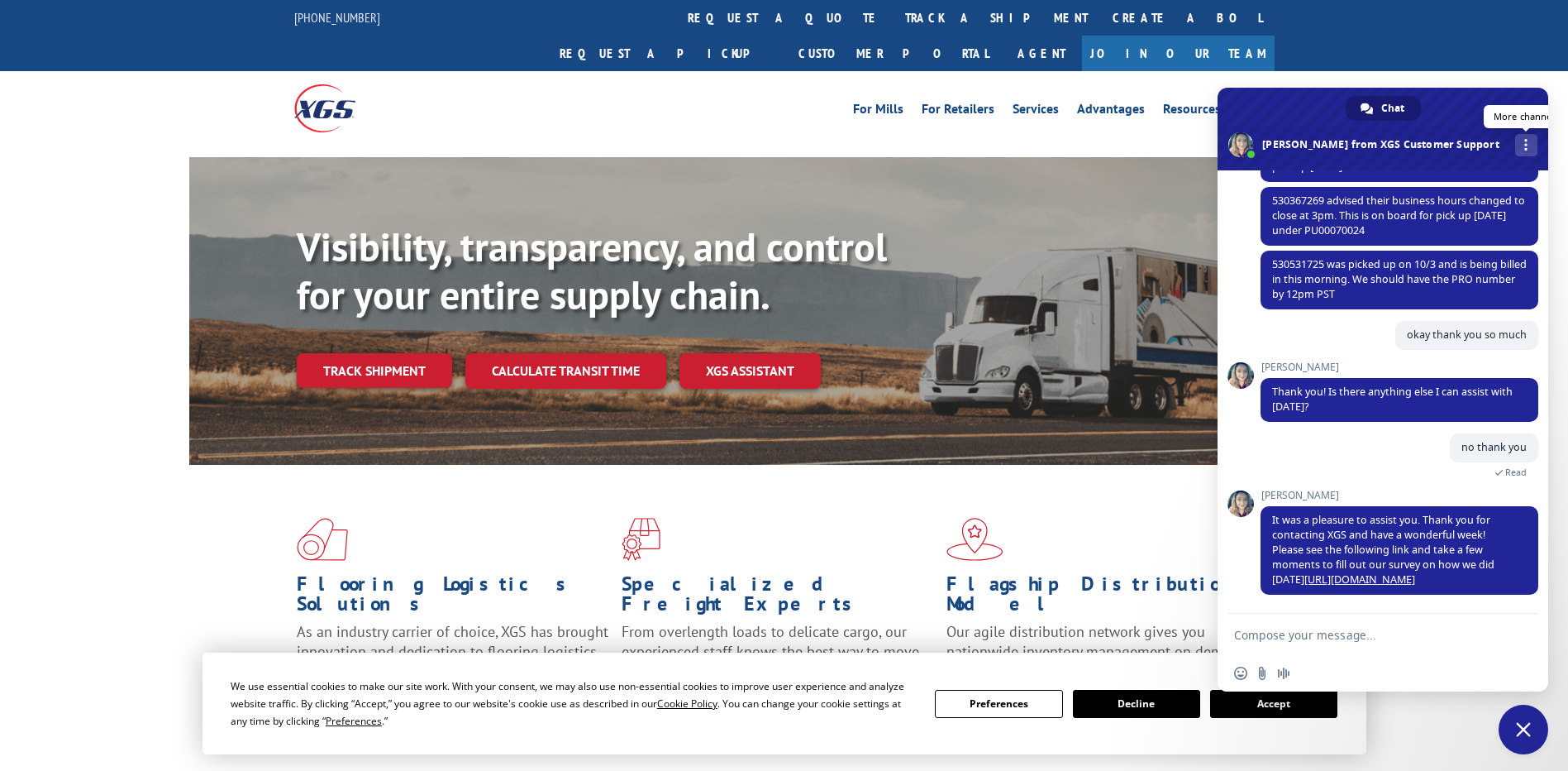
click at [1515, 138] on div "More channels" at bounding box center [1526, 145] width 22 height 22
click at [1530, 735] on span "Close chat" at bounding box center [1523, 729] width 15 height 15
